Goal: Navigation & Orientation: Find specific page/section

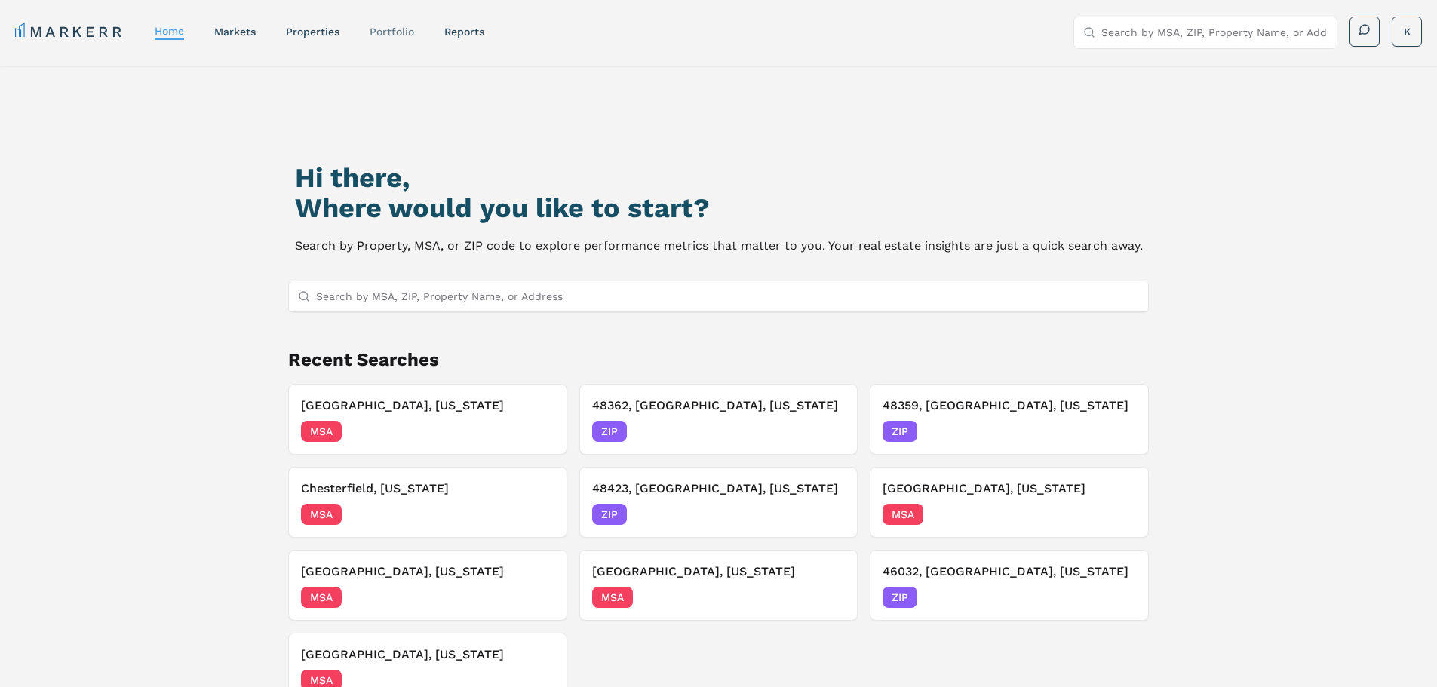
click at [385, 32] on link "Portfolio" at bounding box center [392, 32] width 45 height 12
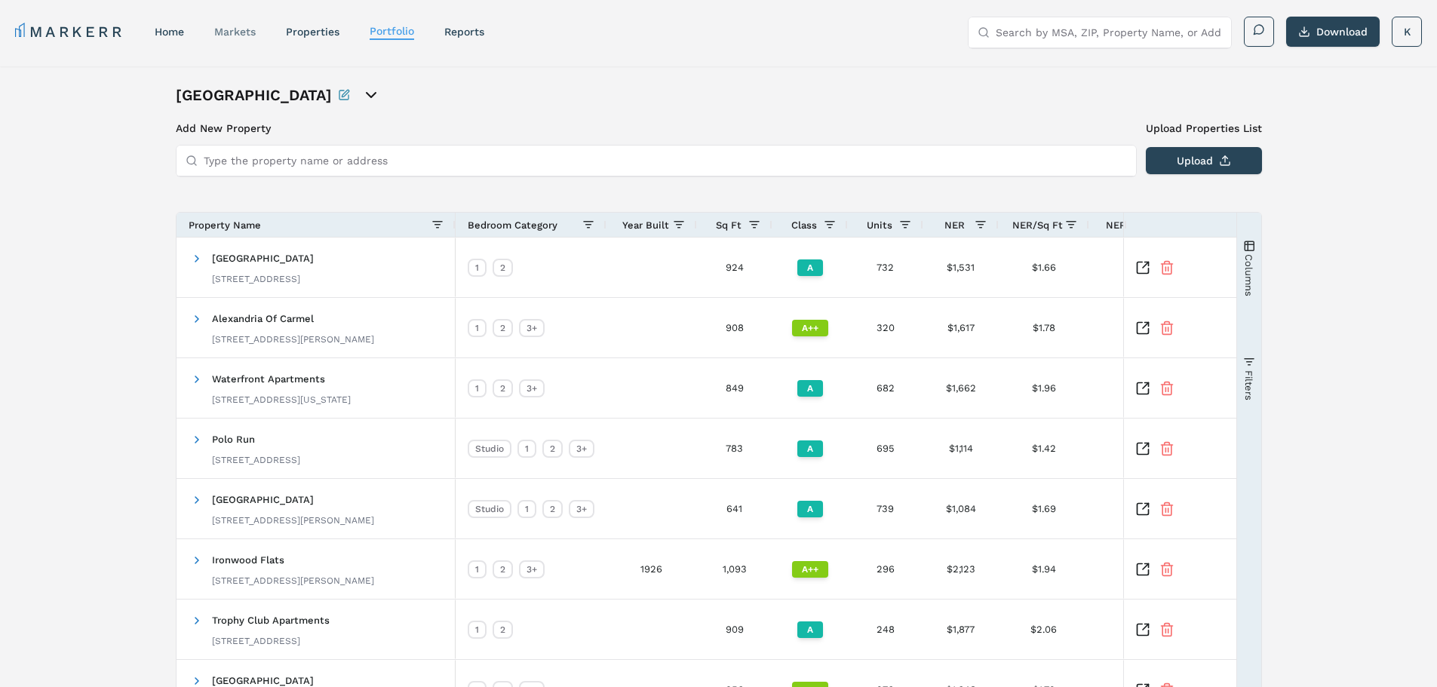
click at [238, 30] on link "markets" at bounding box center [234, 32] width 41 height 12
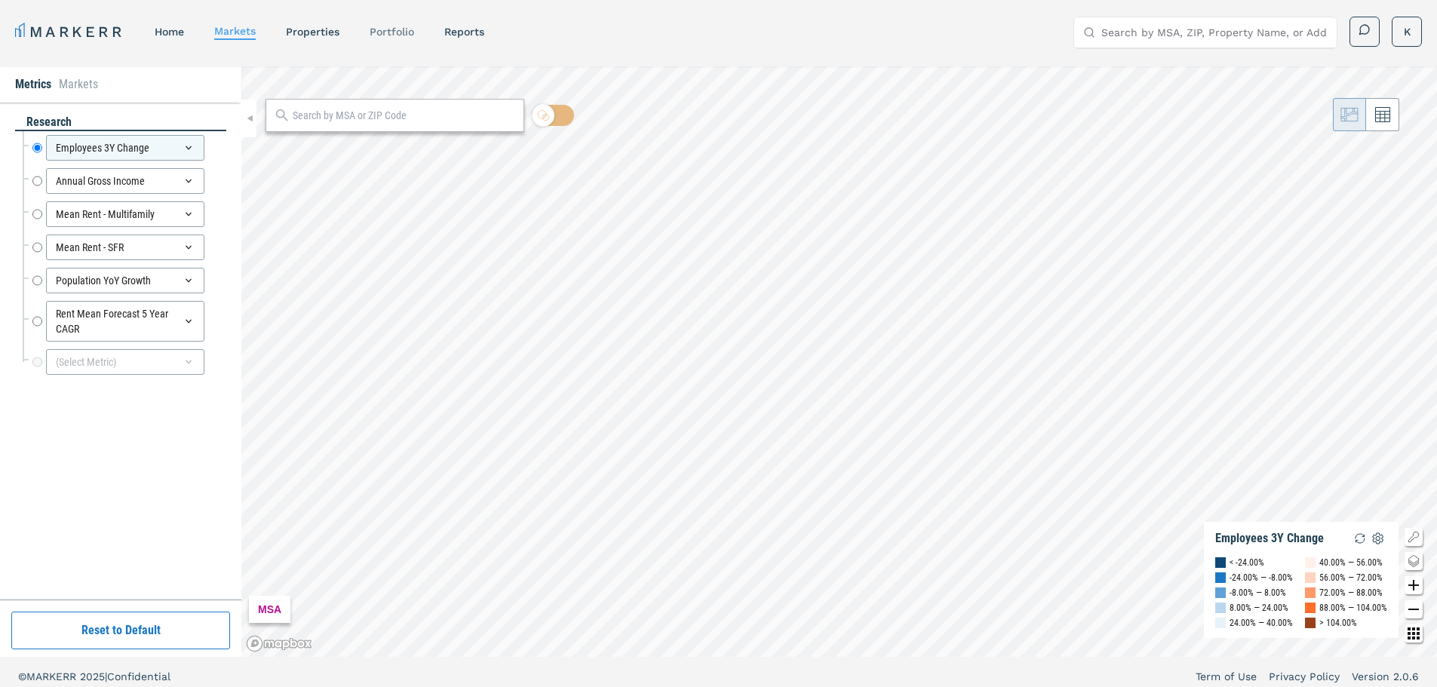
click at [397, 29] on link "Portfolio" at bounding box center [392, 32] width 45 height 12
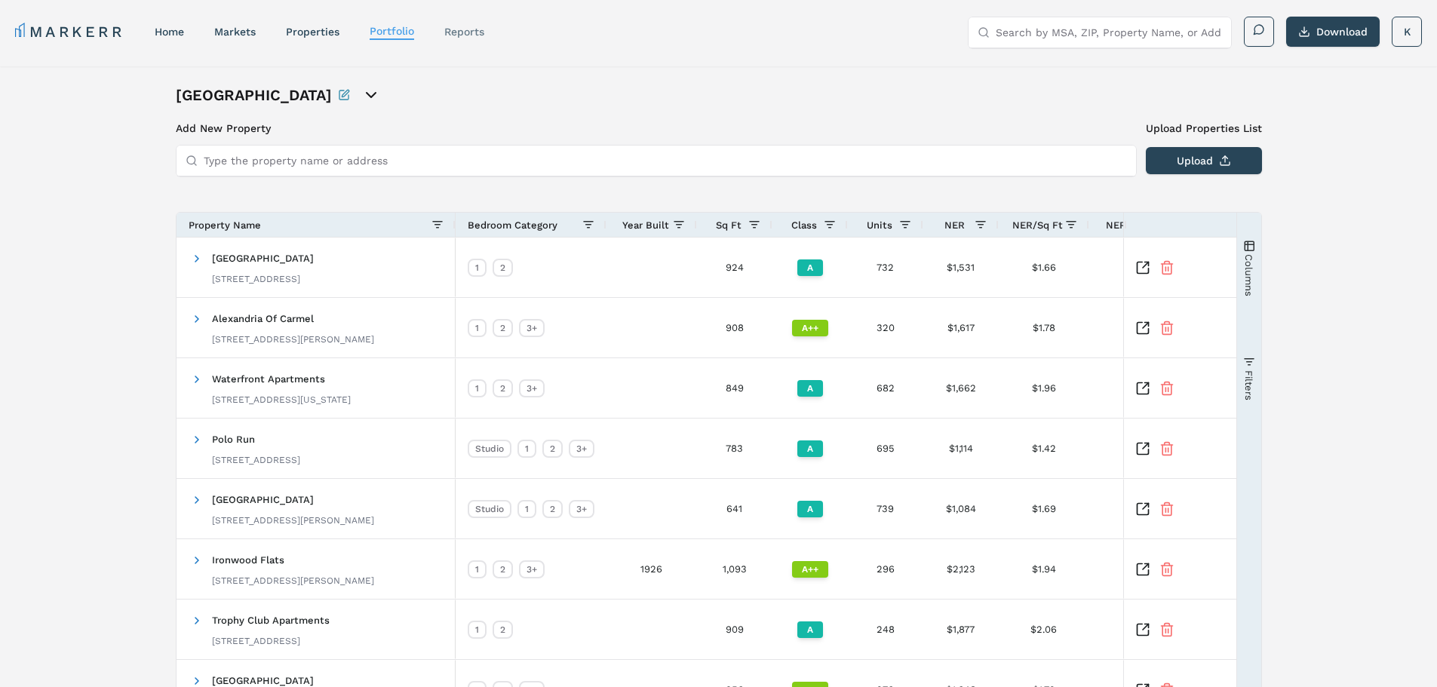
click at [471, 33] on link "reports" at bounding box center [464, 32] width 40 height 12
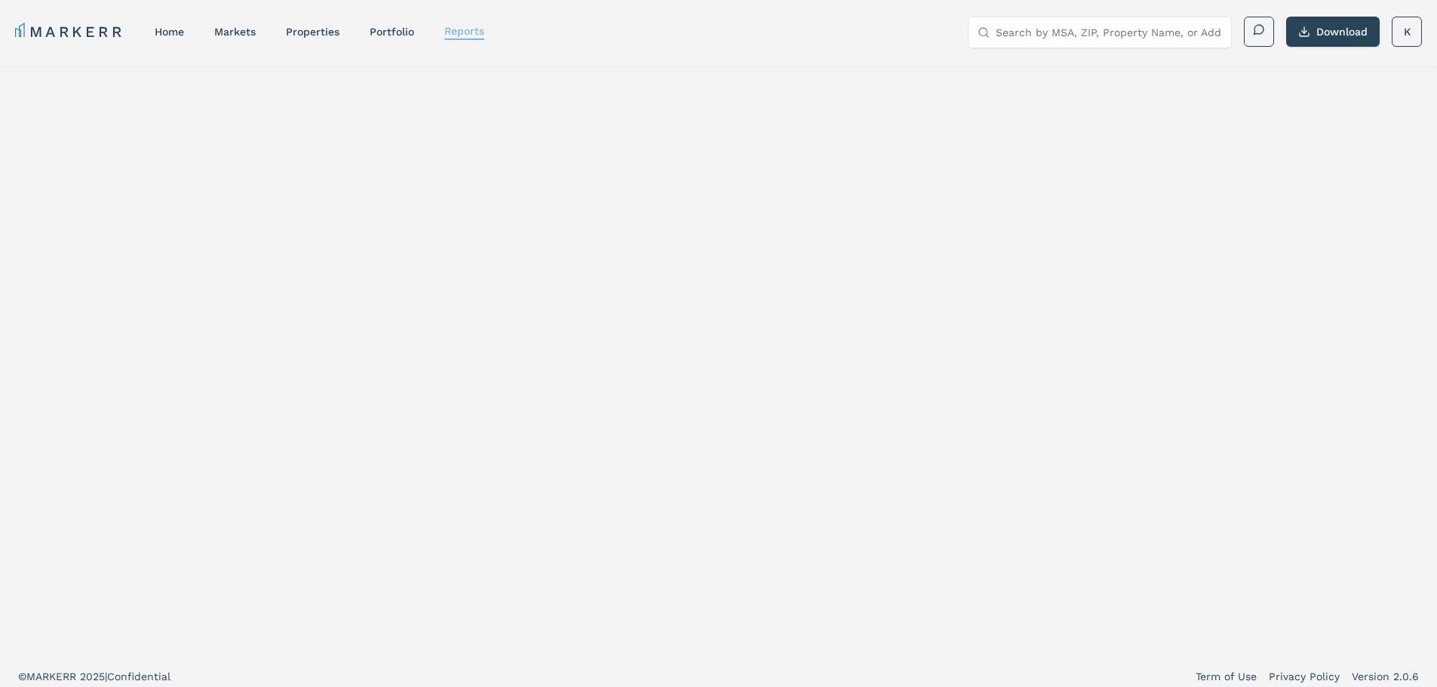
select select "-release_date"
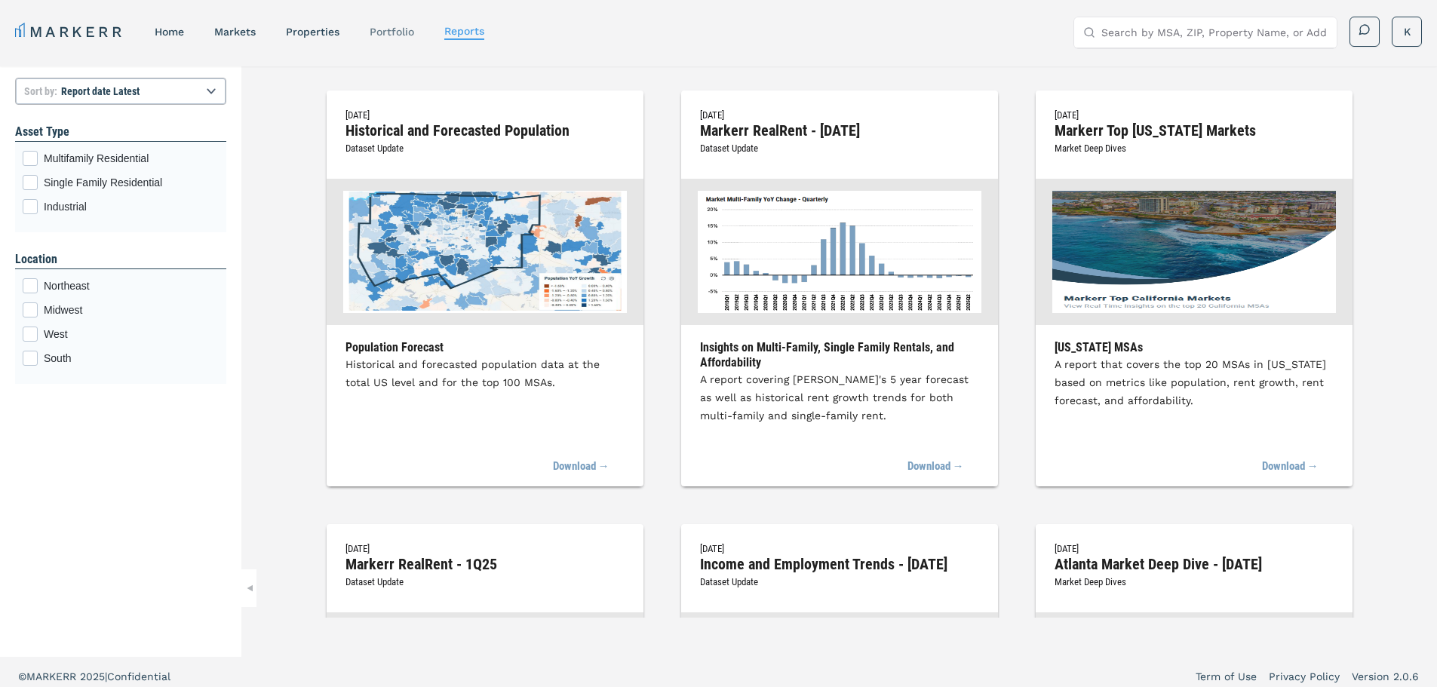
click at [383, 29] on link "Portfolio" at bounding box center [392, 32] width 45 height 12
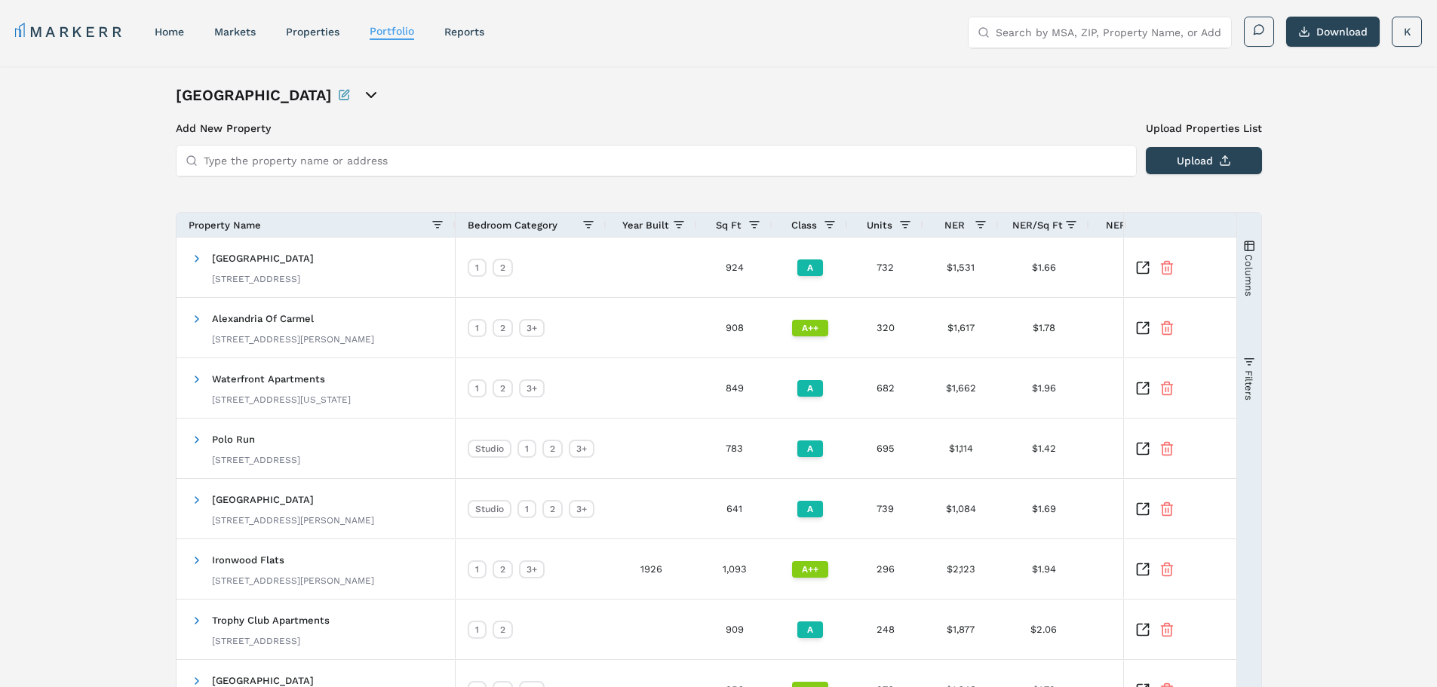
click at [250, 29] on link "markets" at bounding box center [234, 32] width 41 height 12
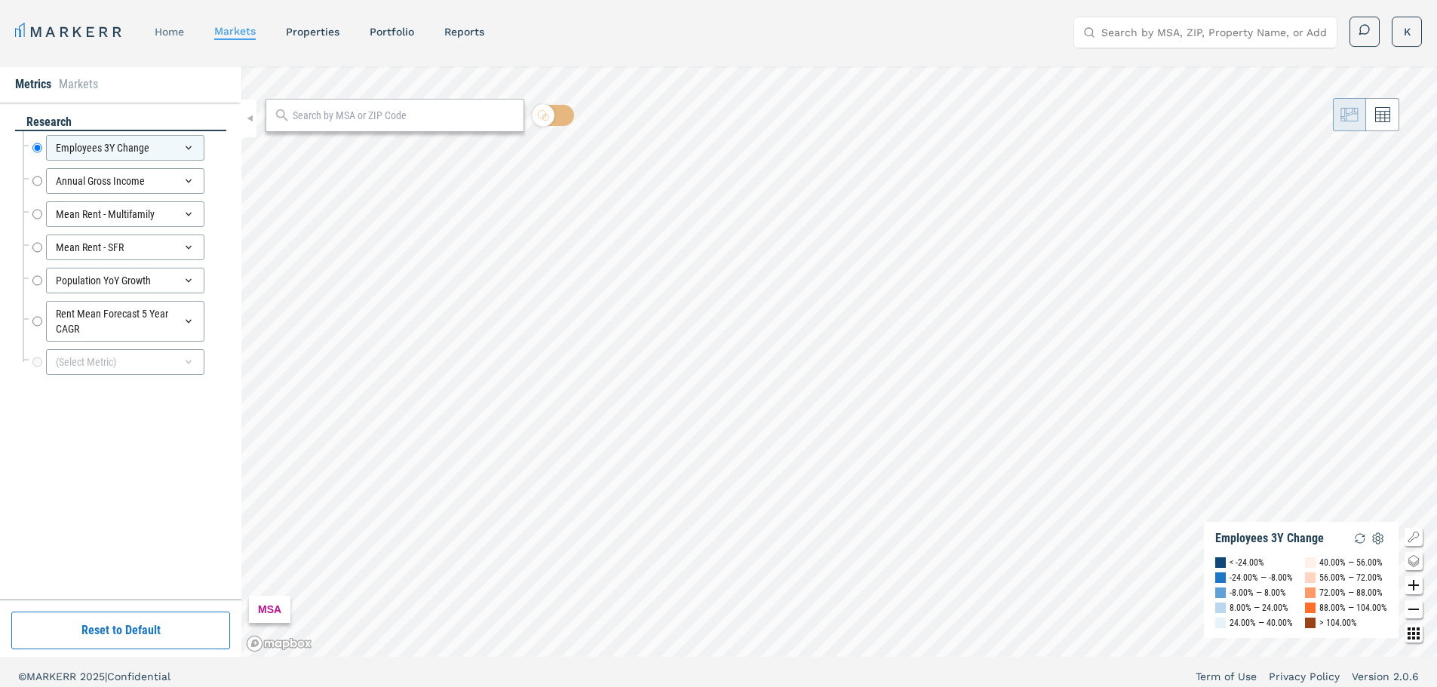
click at [162, 30] on link "home" at bounding box center [169, 32] width 29 height 12
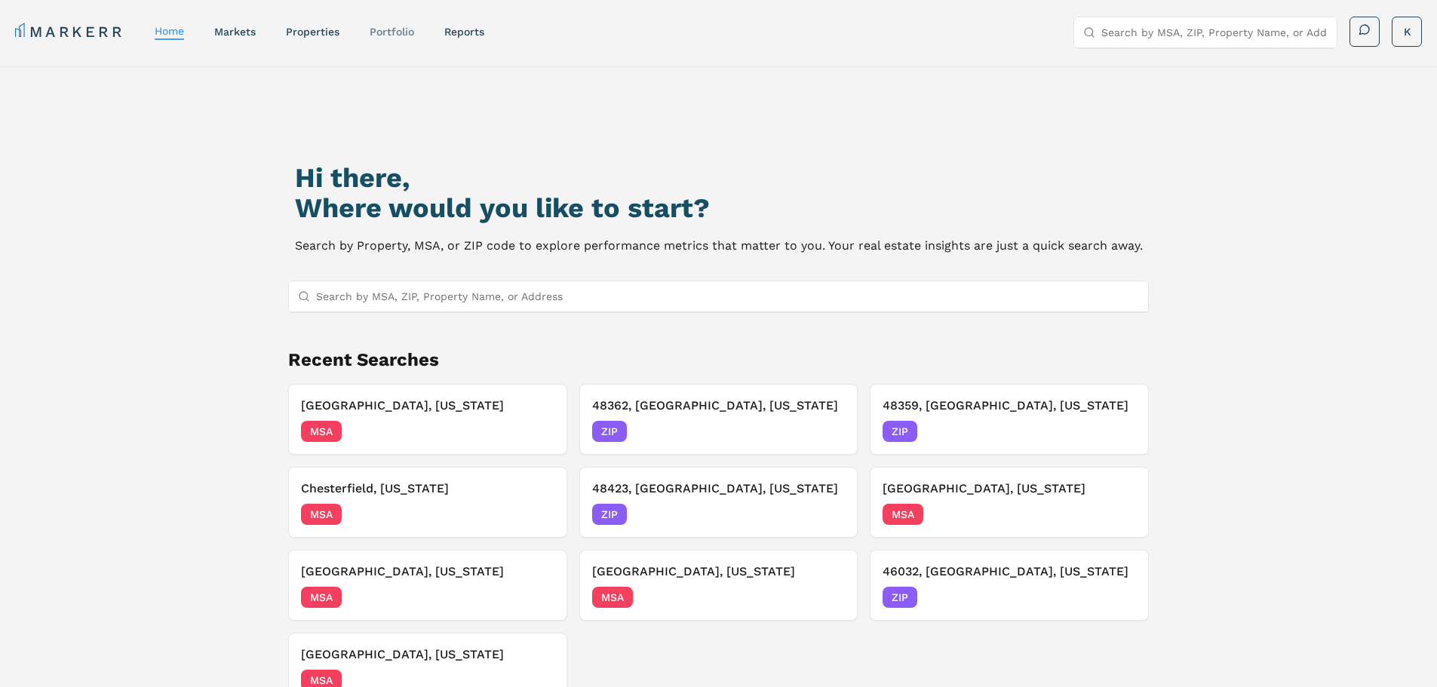
click at [389, 33] on link "Portfolio" at bounding box center [392, 32] width 45 height 12
